Goal: Task Accomplishment & Management: Manage account settings

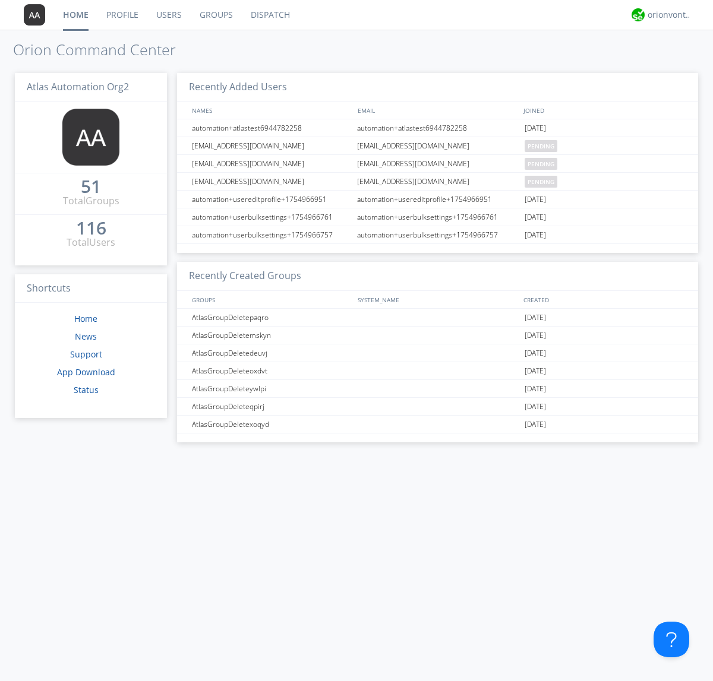
click at [168, 15] on link "Users" at bounding box center [168, 15] width 43 height 30
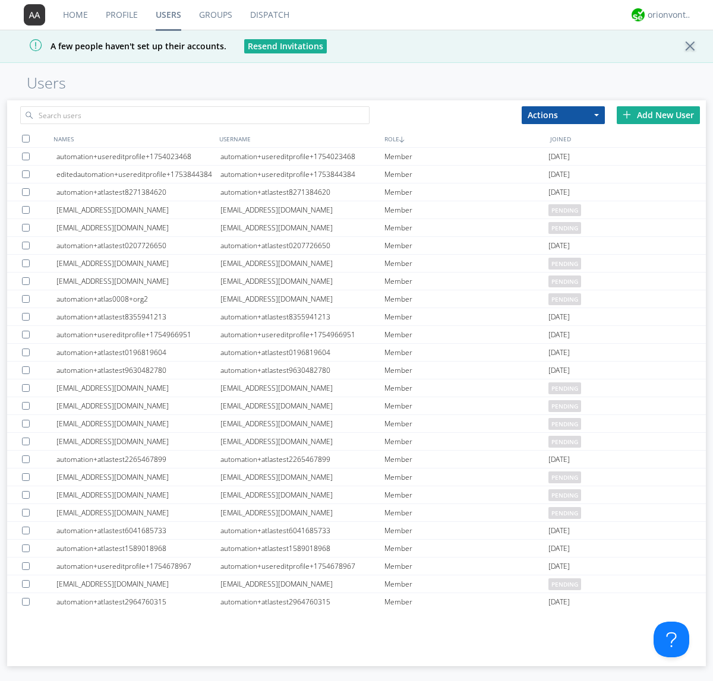
click at [658, 115] on div "Add New User" at bounding box center [658, 115] width 83 height 18
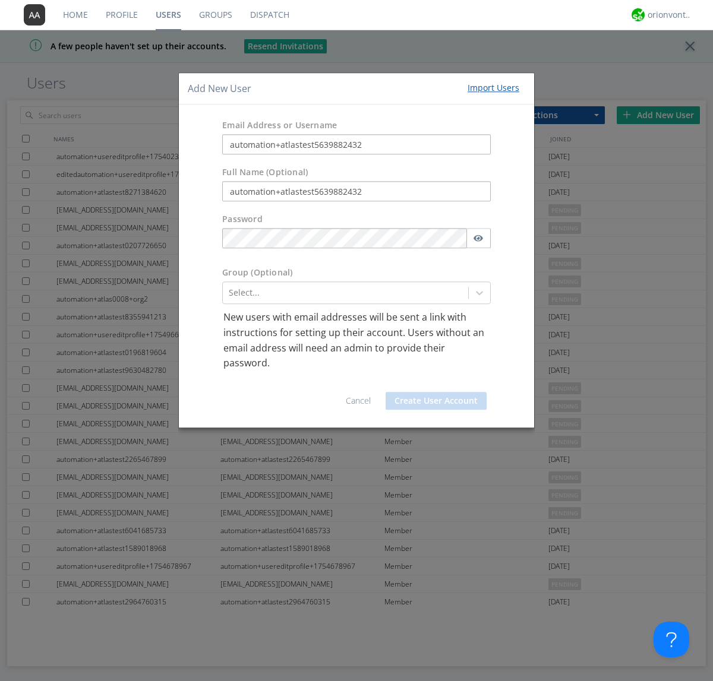
type input "automation+atlastest5639882432"
click at [345, 293] on div at bounding box center [345, 293] width 233 height 14
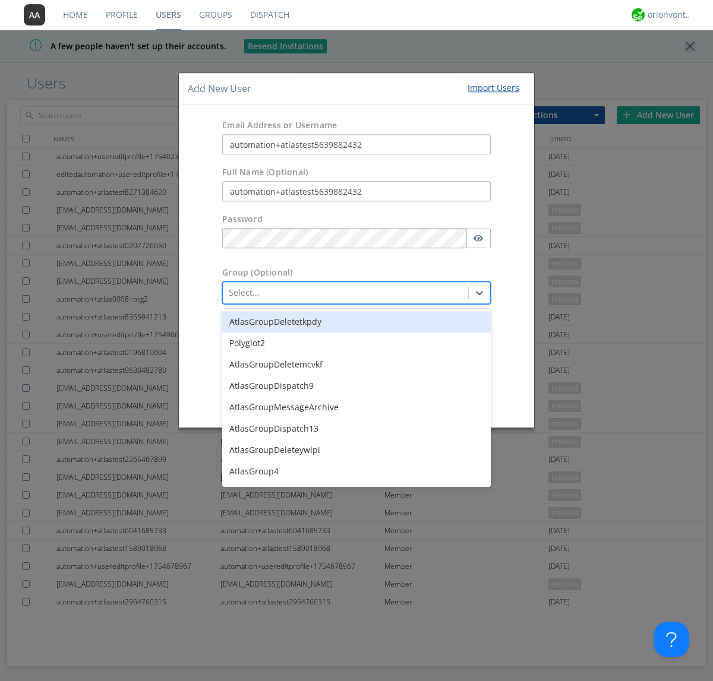
click at [436, 400] on button "Create User Account" at bounding box center [436, 401] width 101 height 18
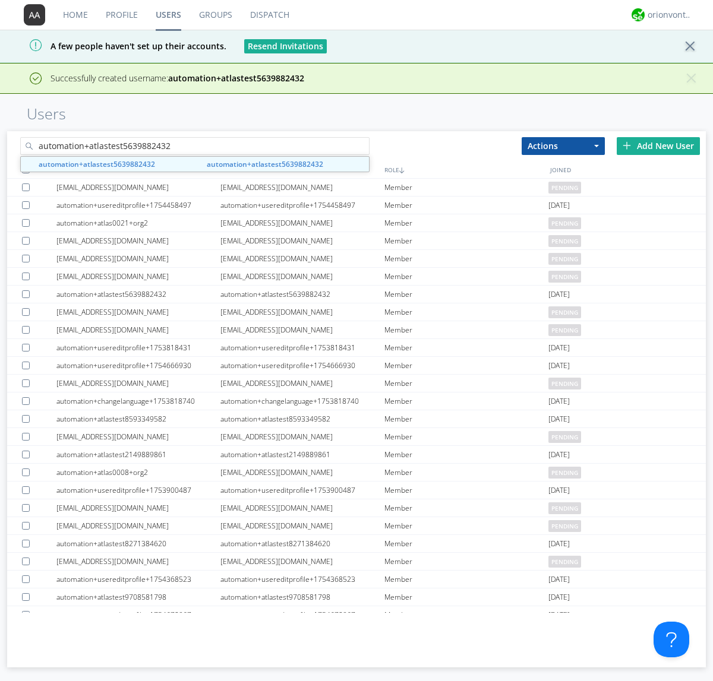
type input "automation+atlastest5639882432"
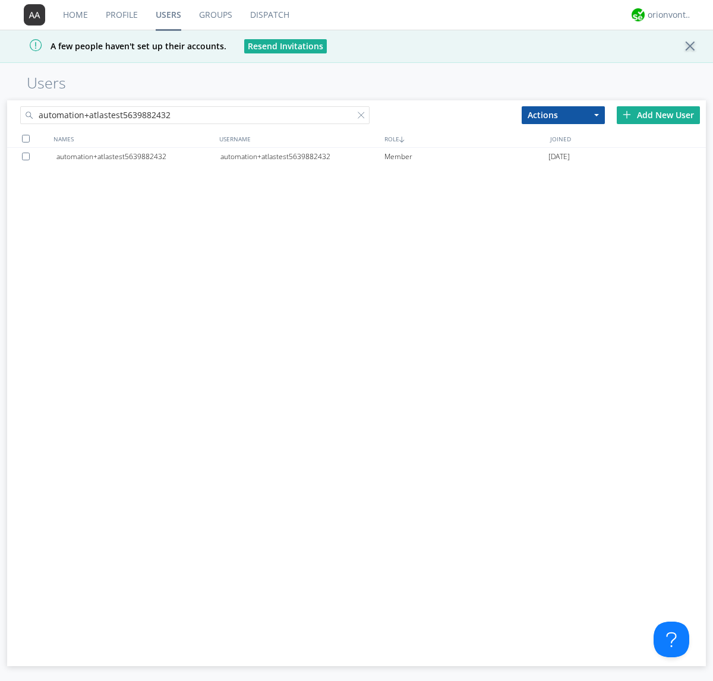
click at [302, 156] on div "automation+atlastest5639882432" at bounding box center [302, 157] width 164 height 18
